Goal: Task Accomplishment & Management: Complete application form

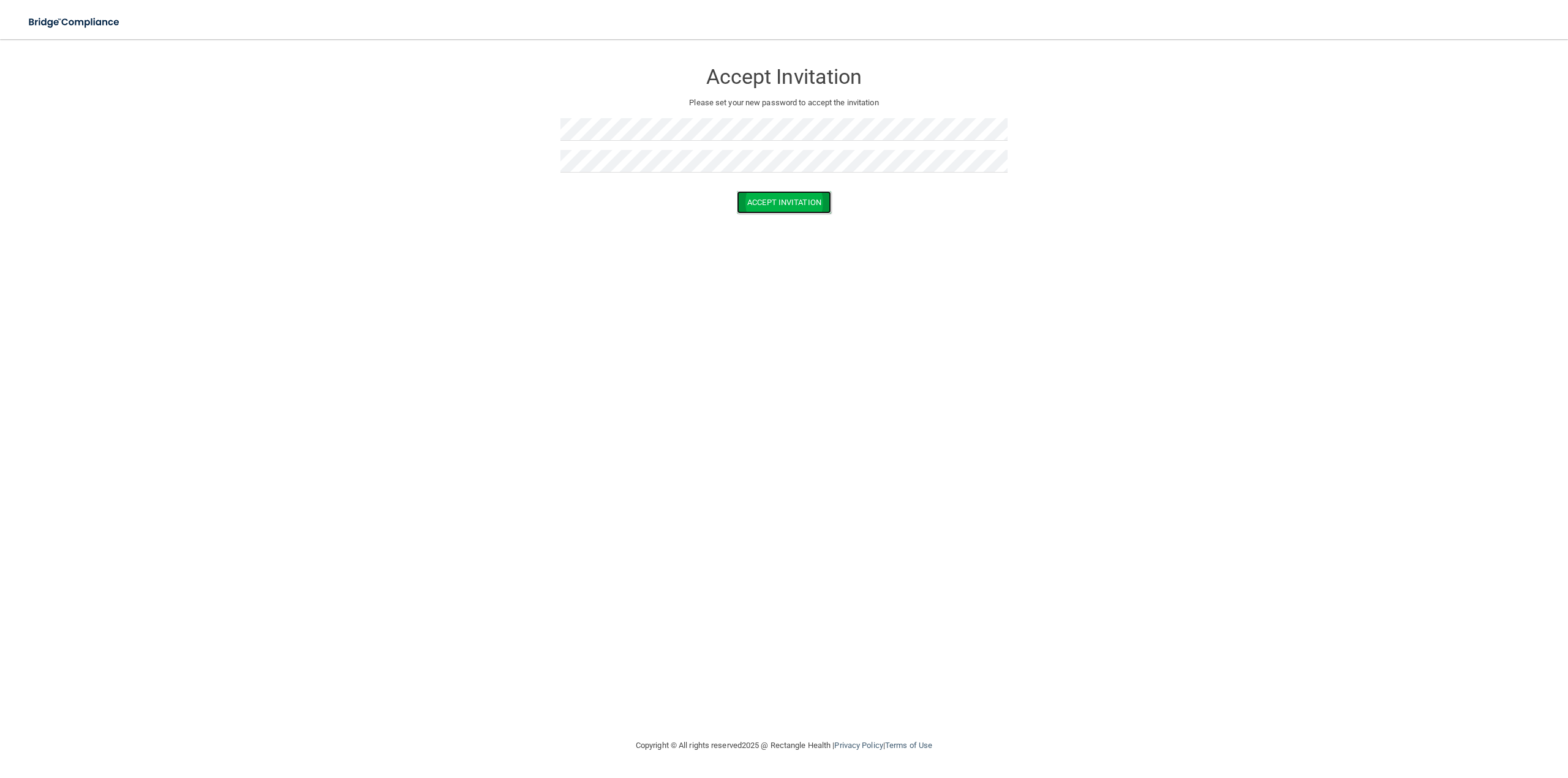
click at [780, 202] on button "Accept Invitation" at bounding box center [784, 202] width 95 height 23
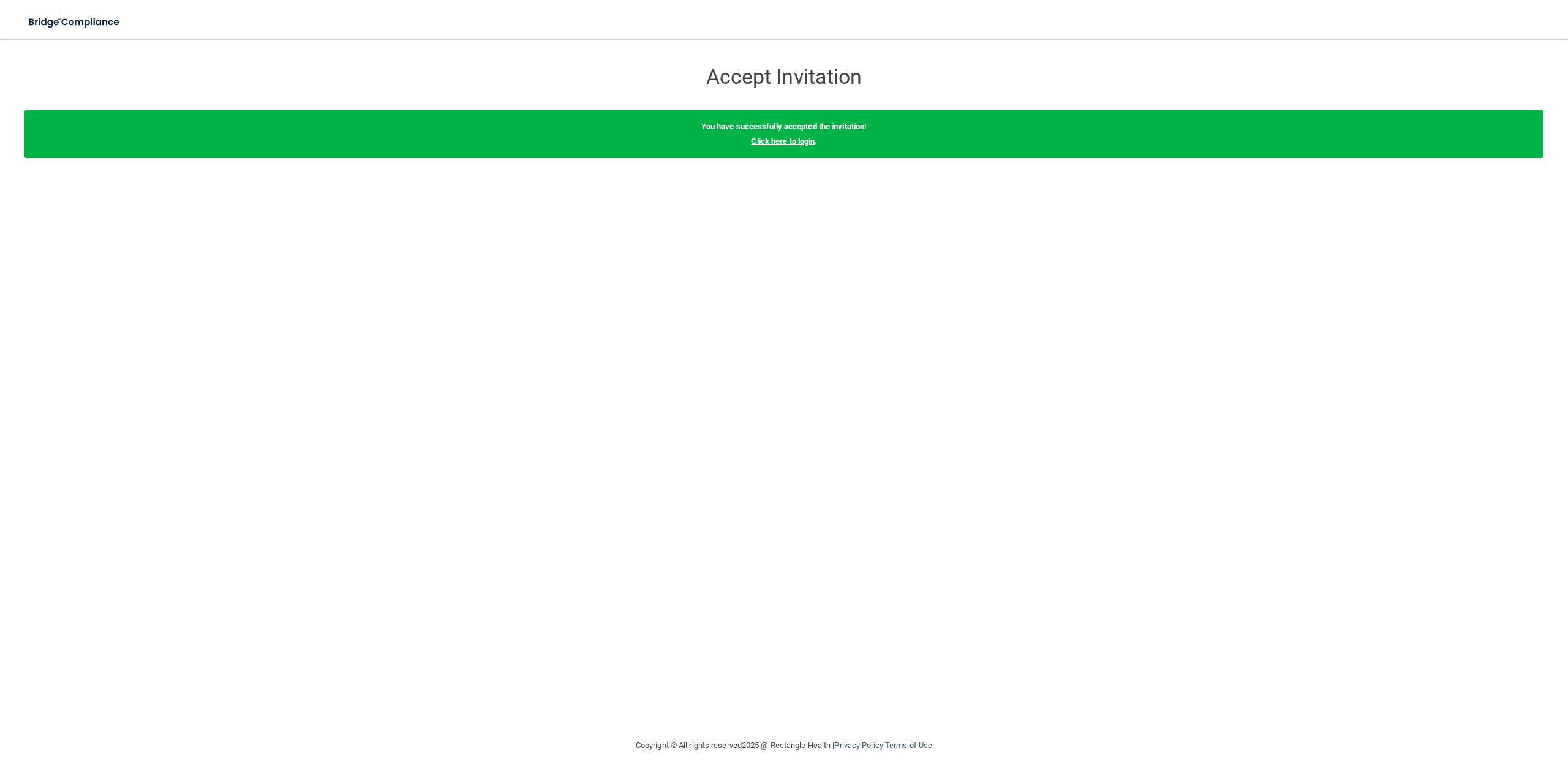
click at [799, 141] on link "Click here to login" at bounding box center [782, 140] width 64 height 9
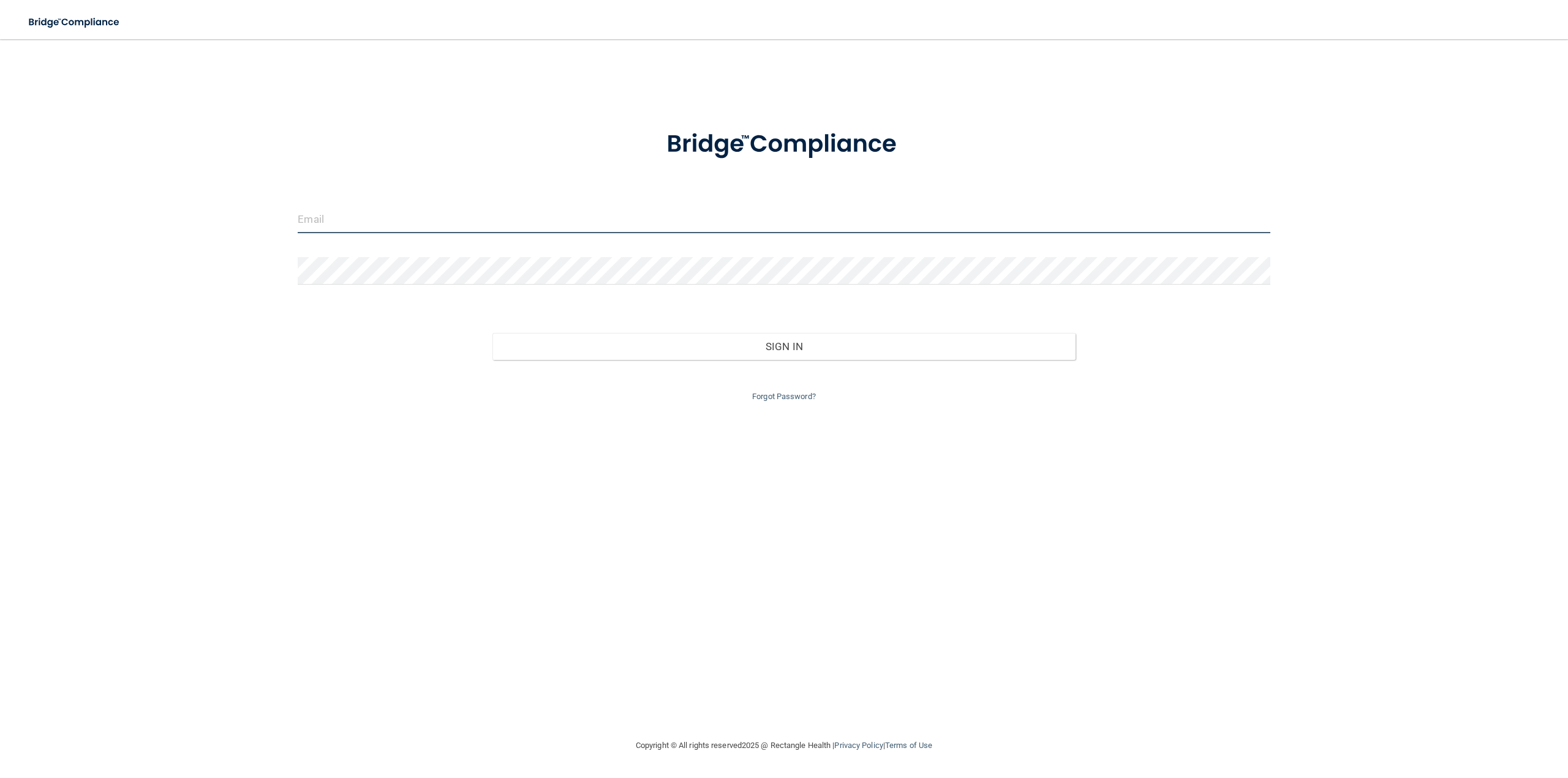
click at [318, 222] on input "email" at bounding box center [783, 219] width 972 height 28
type input "[PERSON_NAME][EMAIL_ADDRESS][DOMAIN_NAME]"
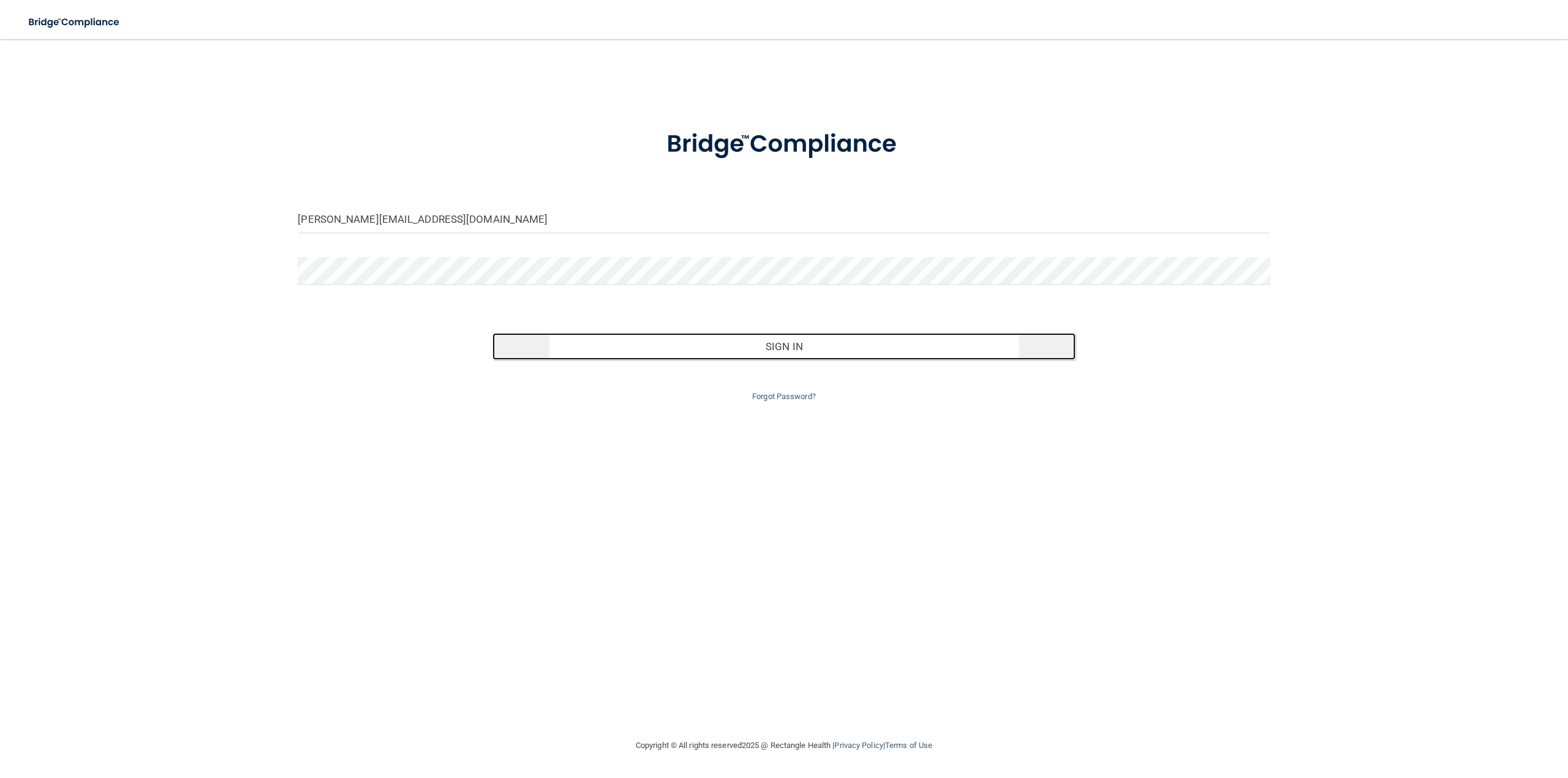
click at [773, 345] on button "Sign In" at bounding box center [784, 346] width 583 height 27
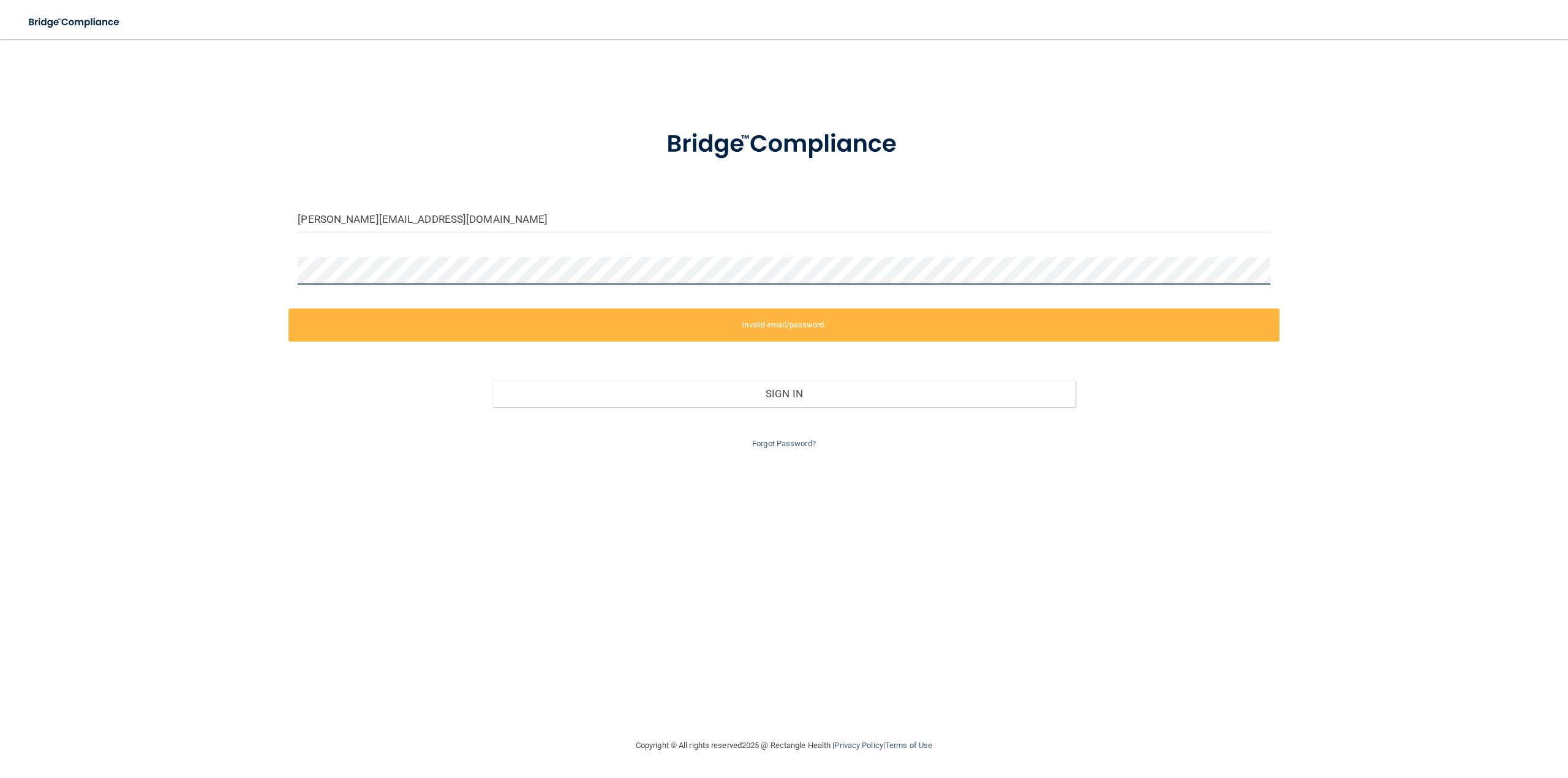
click at [283, 272] on div "[PERSON_NAME][EMAIL_ADDRESS][DOMAIN_NAME] Invalid email/password. You don't hav…" at bounding box center [784, 388] width 1519 height 674
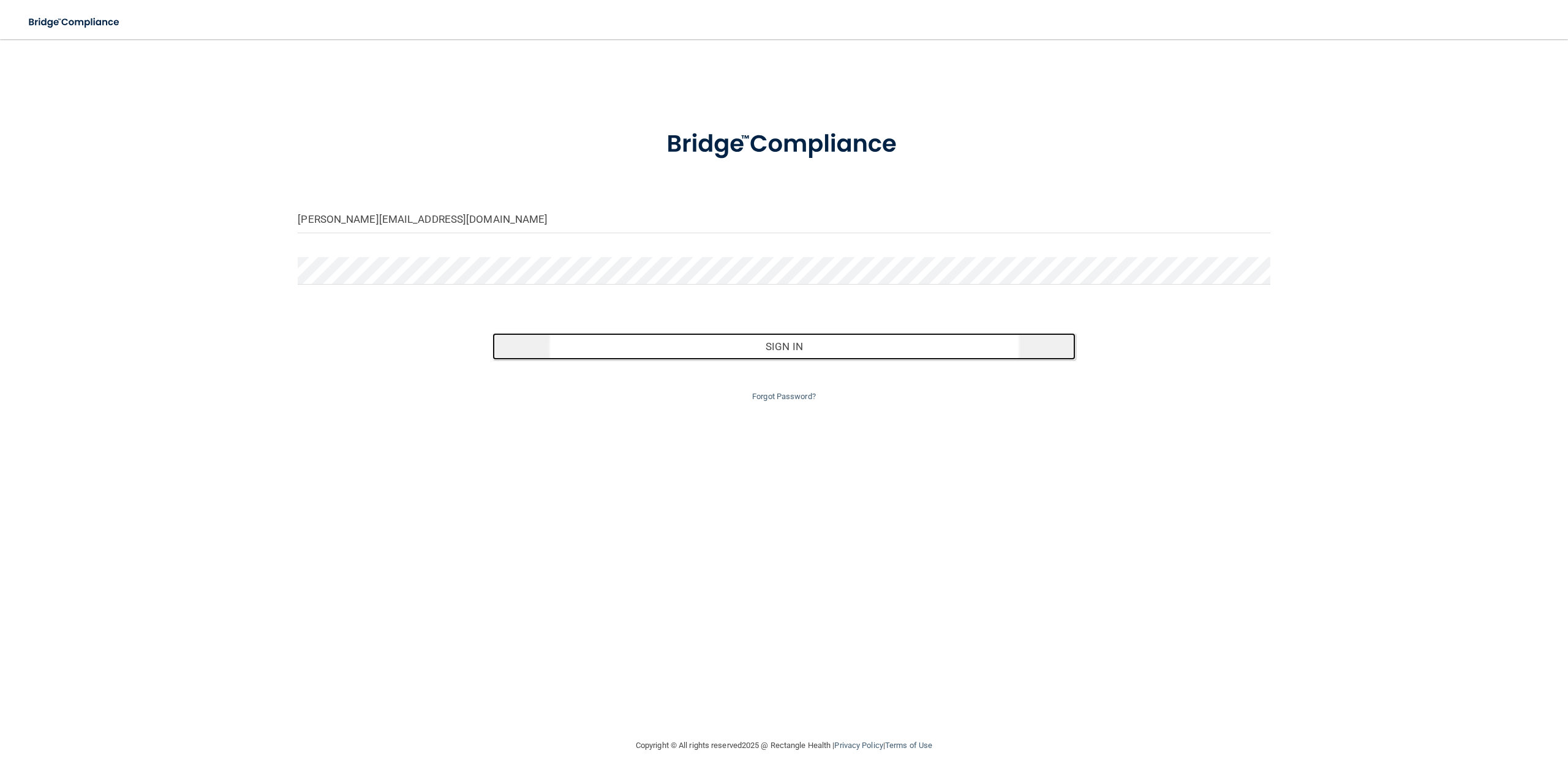
click at [775, 346] on button "Sign In" at bounding box center [784, 346] width 583 height 27
